Goal: Information Seeking & Learning: Learn about a topic

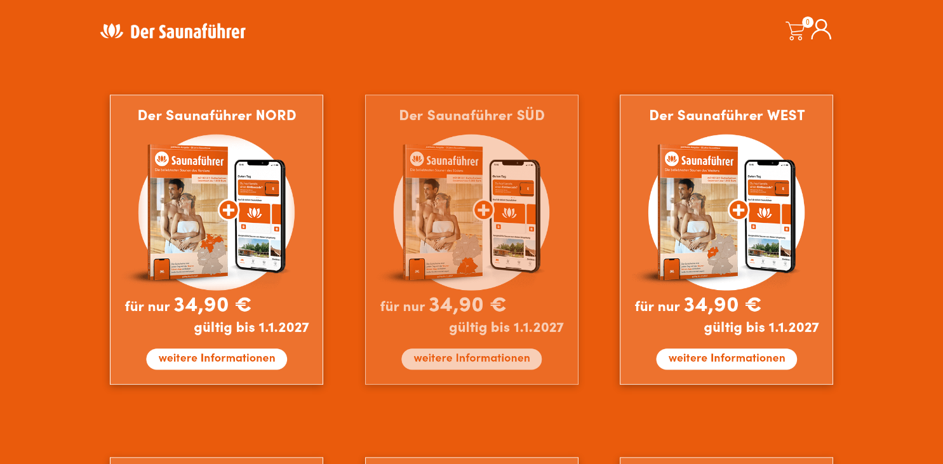
scroll to position [737, 0]
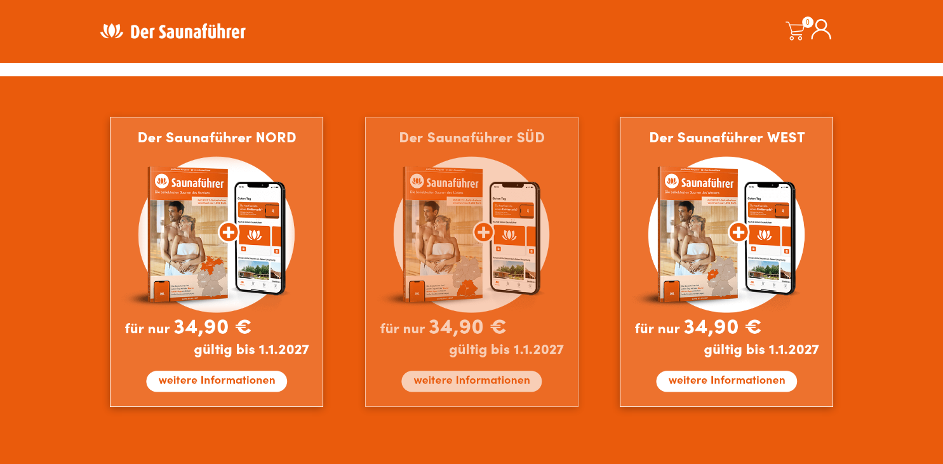
click at [450, 382] on img at bounding box center [471, 262] width 213 height 290
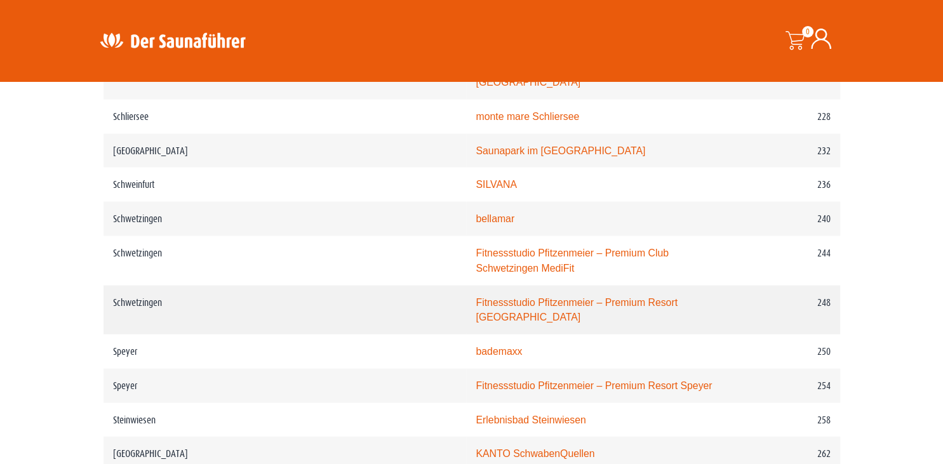
scroll to position [2581, 0]
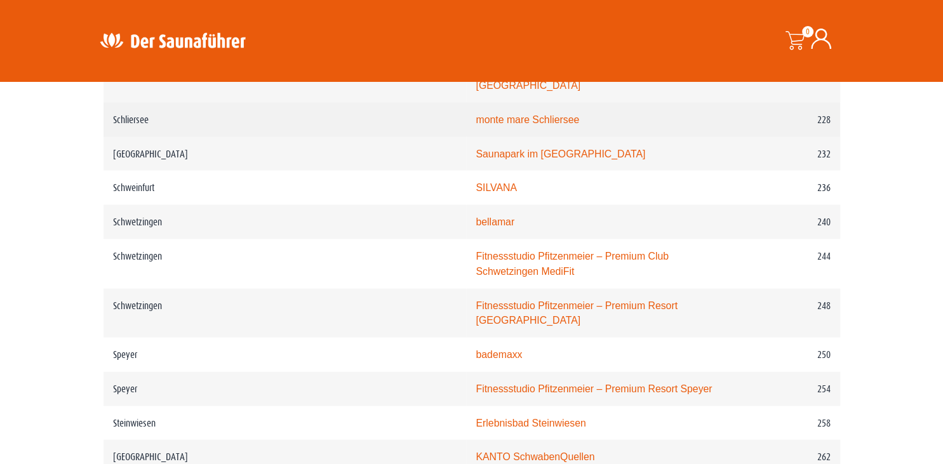
click at [476, 114] on link "monte mare Schliersee" at bounding box center [528, 119] width 104 height 11
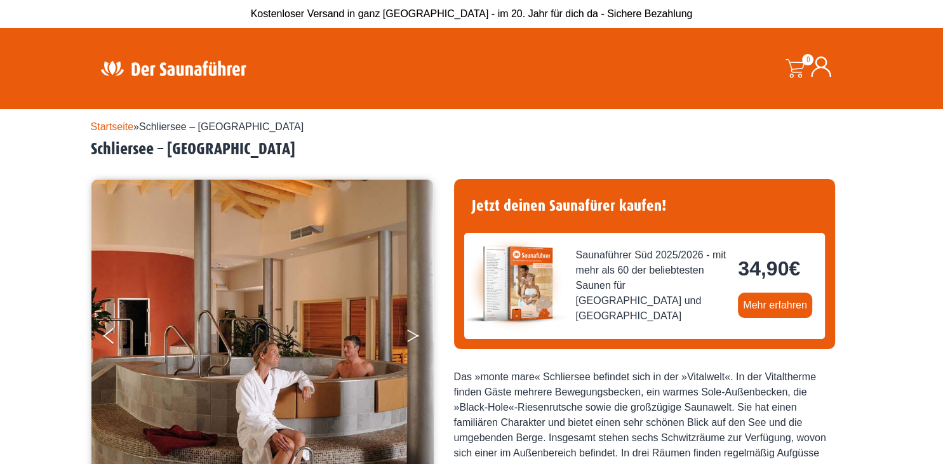
click at [410, 334] on button "Next" at bounding box center [422, 339] width 32 height 32
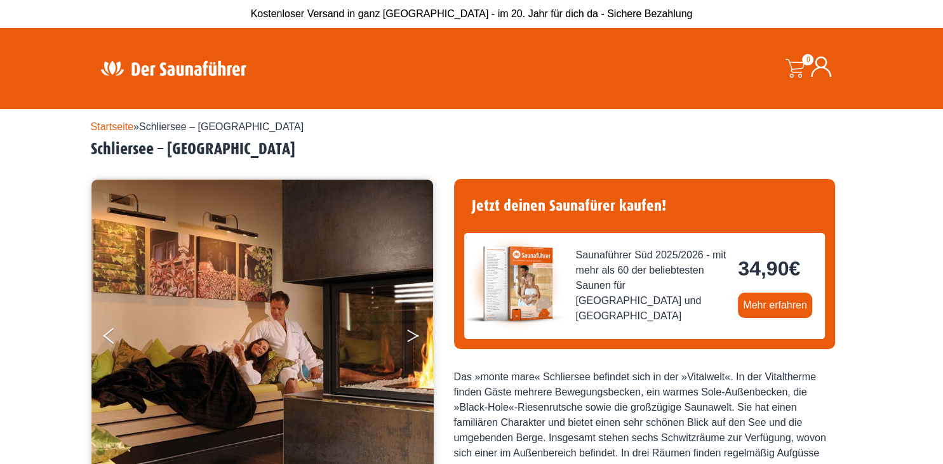
click at [412, 334] on button "Next" at bounding box center [422, 339] width 32 height 32
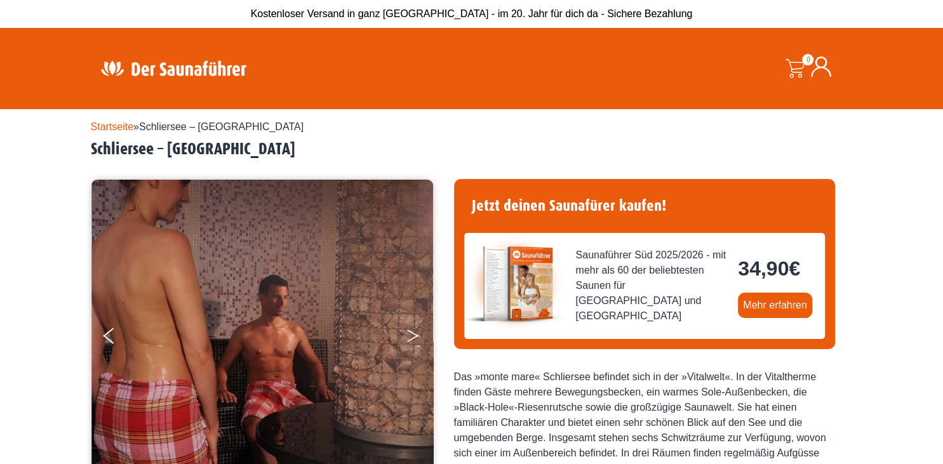
click at [413, 334] on button "Next" at bounding box center [422, 339] width 32 height 32
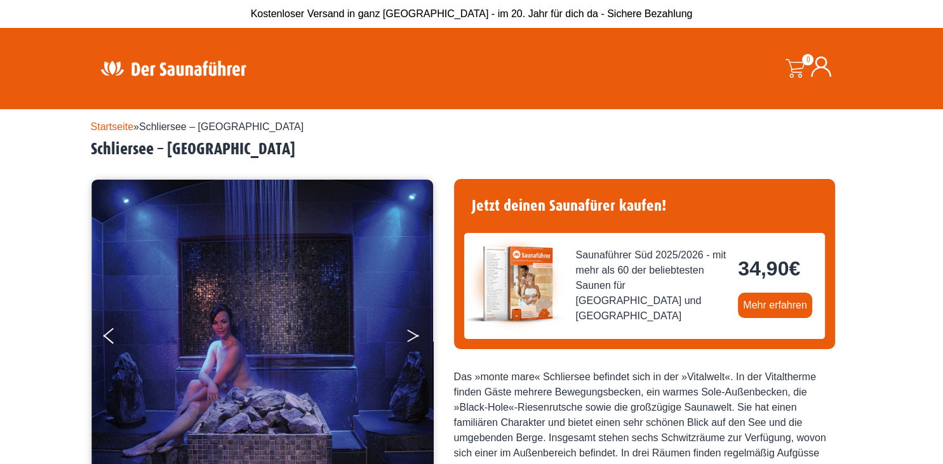
click at [413, 334] on button "Next" at bounding box center [422, 339] width 32 height 32
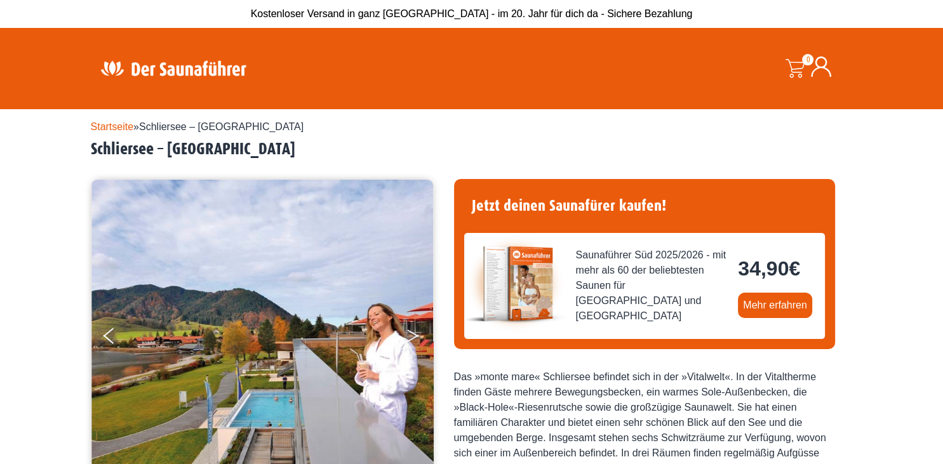
click at [413, 335] on button "Next" at bounding box center [422, 339] width 32 height 32
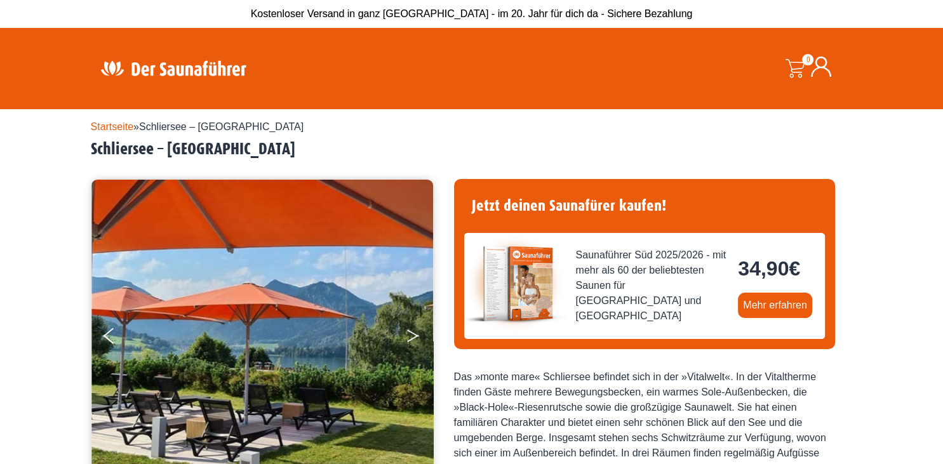
click at [413, 335] on button "Next" at bounding box center [422, 339] width 32 height 32
